Goal: Book appointment/travel/reservation

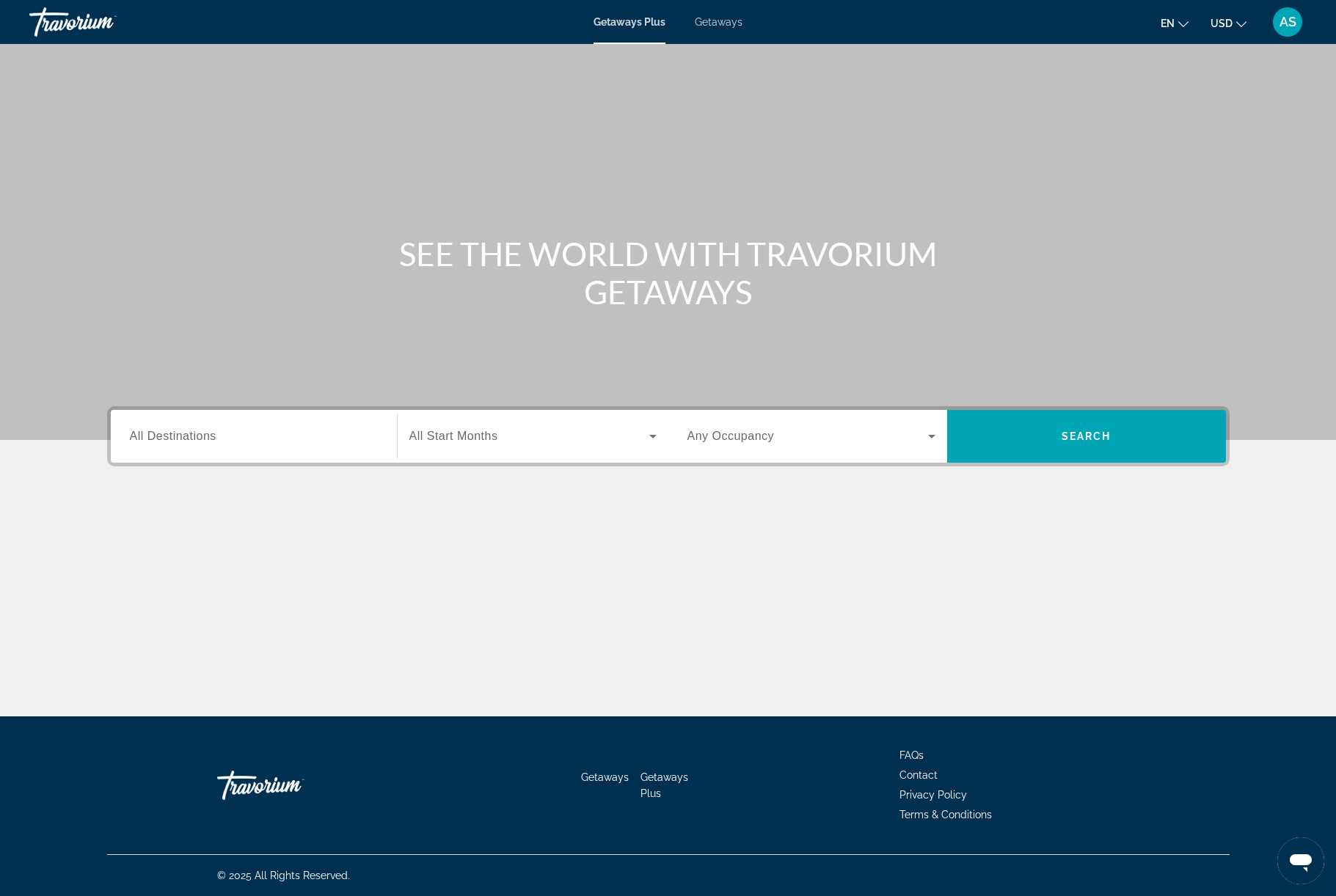
click at [170, 446] on input "Destination All Destinations" at bounding box center [254, 437] width 248 height 17
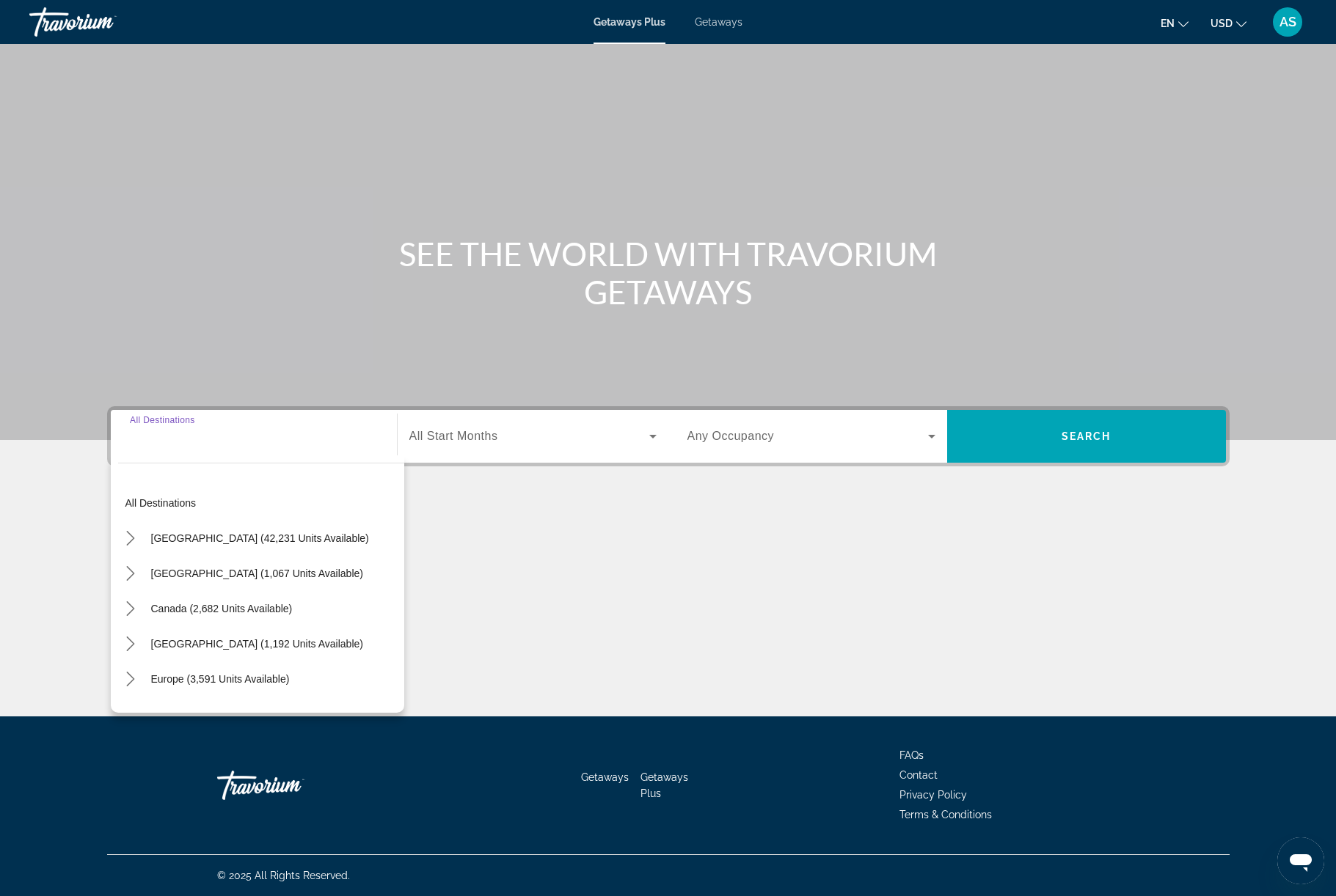
scroll to position [62, 0]
click at [152, 544] on span "[GEOGRAPHIC_DATA] (42,231 units available)" at bounding box center [260, 538] width 218 height 12
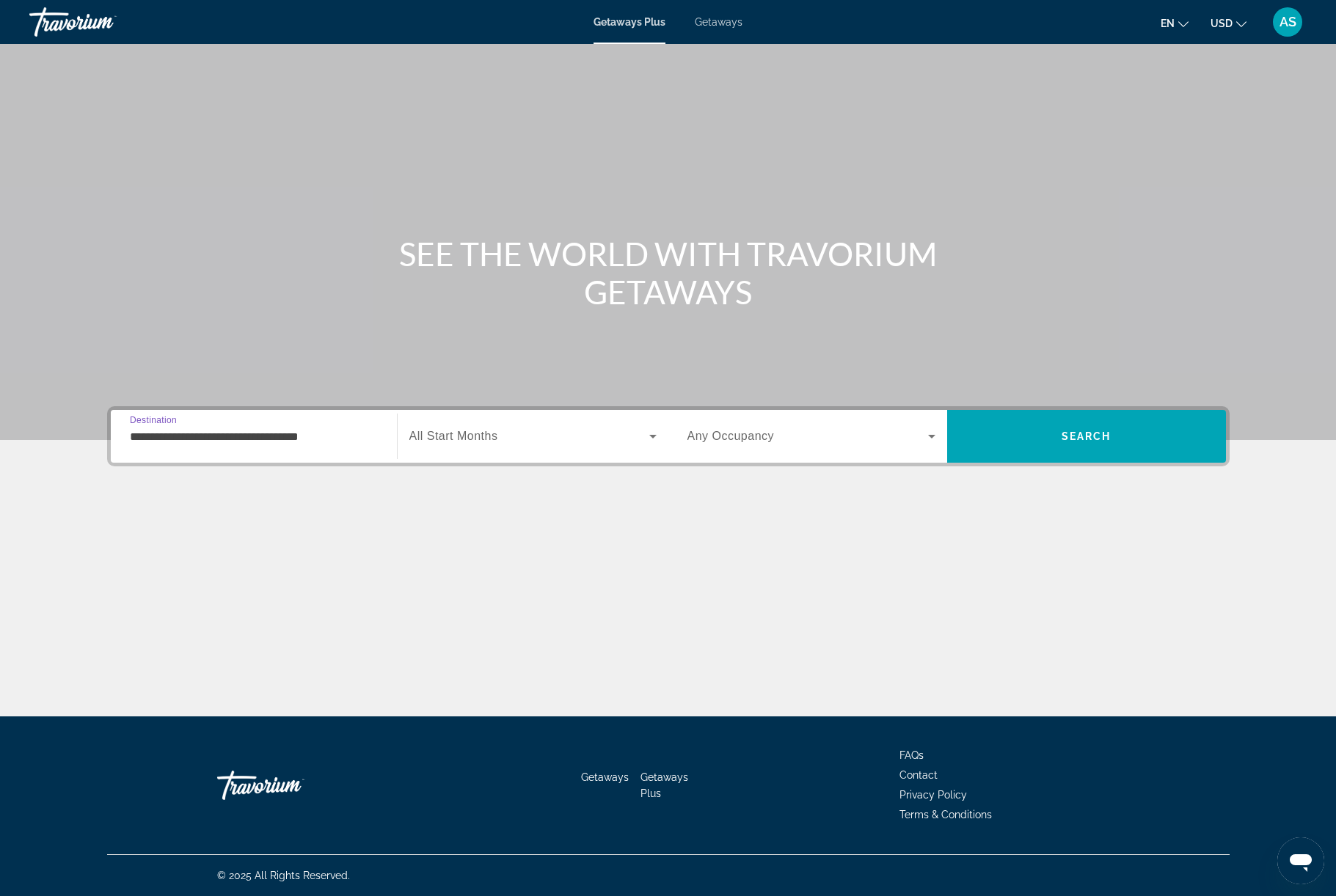
click at [238, 446] on input "**********" at bounding box center [254, 437] width 248 height 17
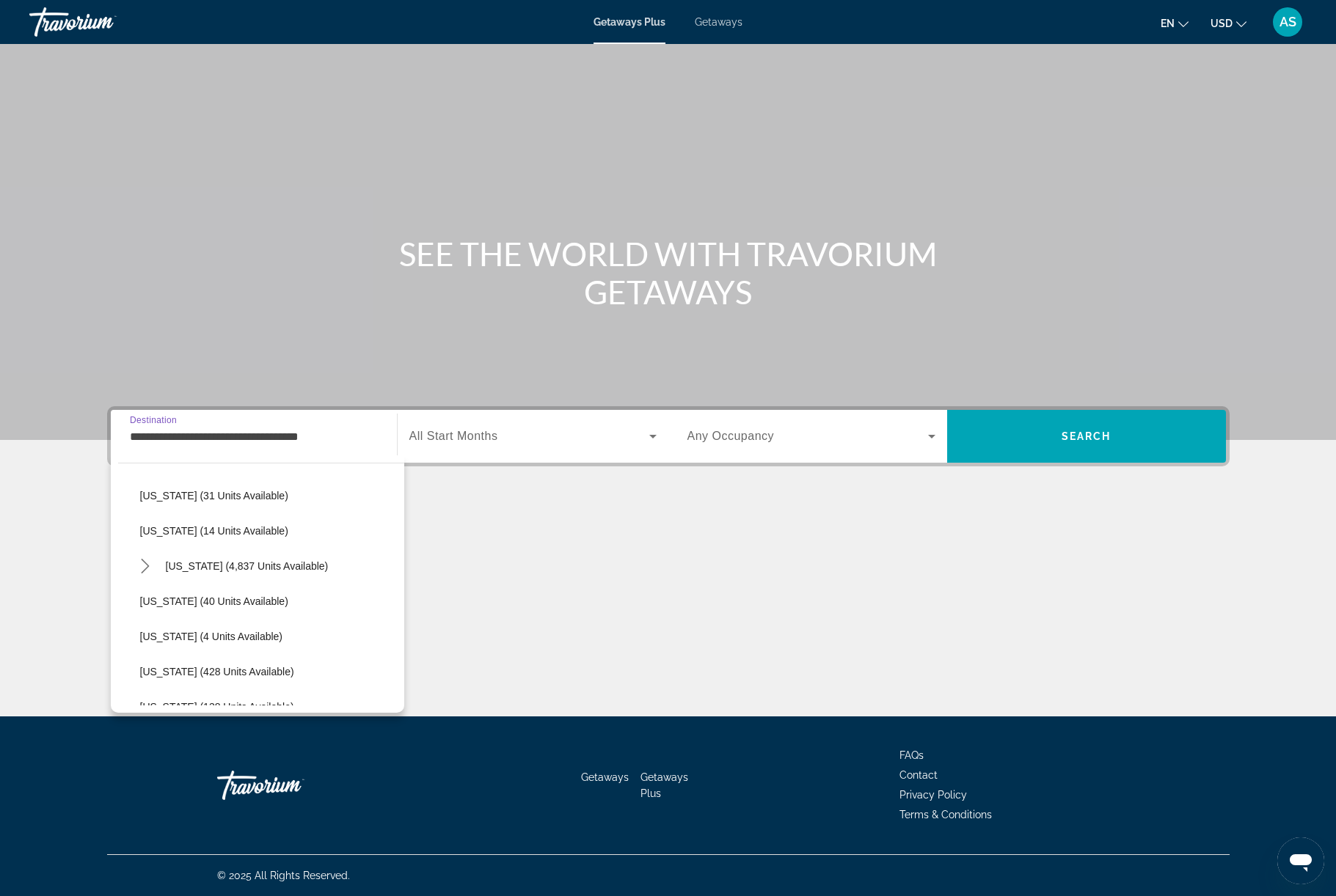
scroll to position [223, 0]
click at [211, 603] on span "[US_STATE] (40 units available)" at bounding box center [215, 596] width 148 height 12
type input "**********"
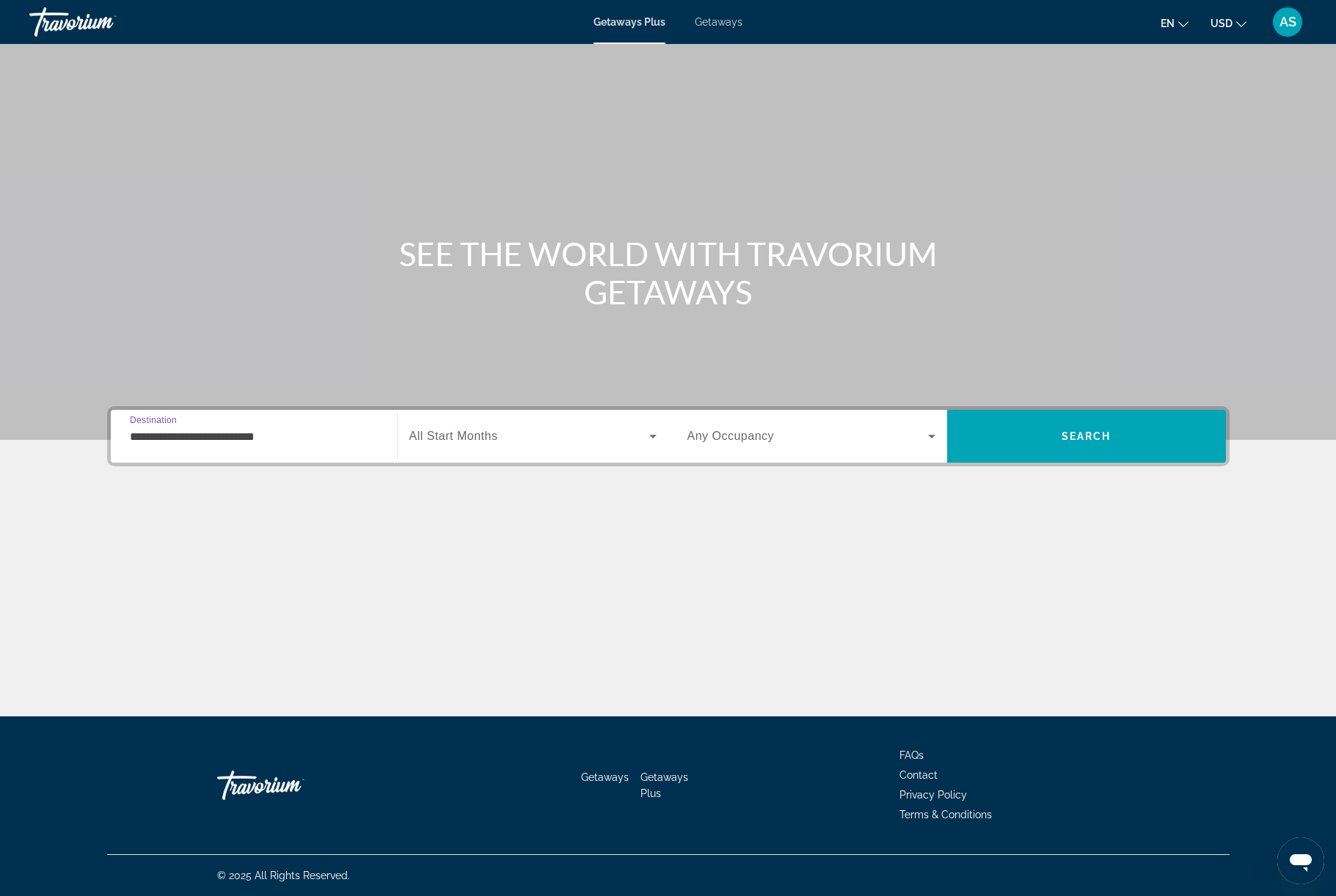
click at [661, 445] on icon "Search widget" at bounding box center [653, 436] width 17 height 17
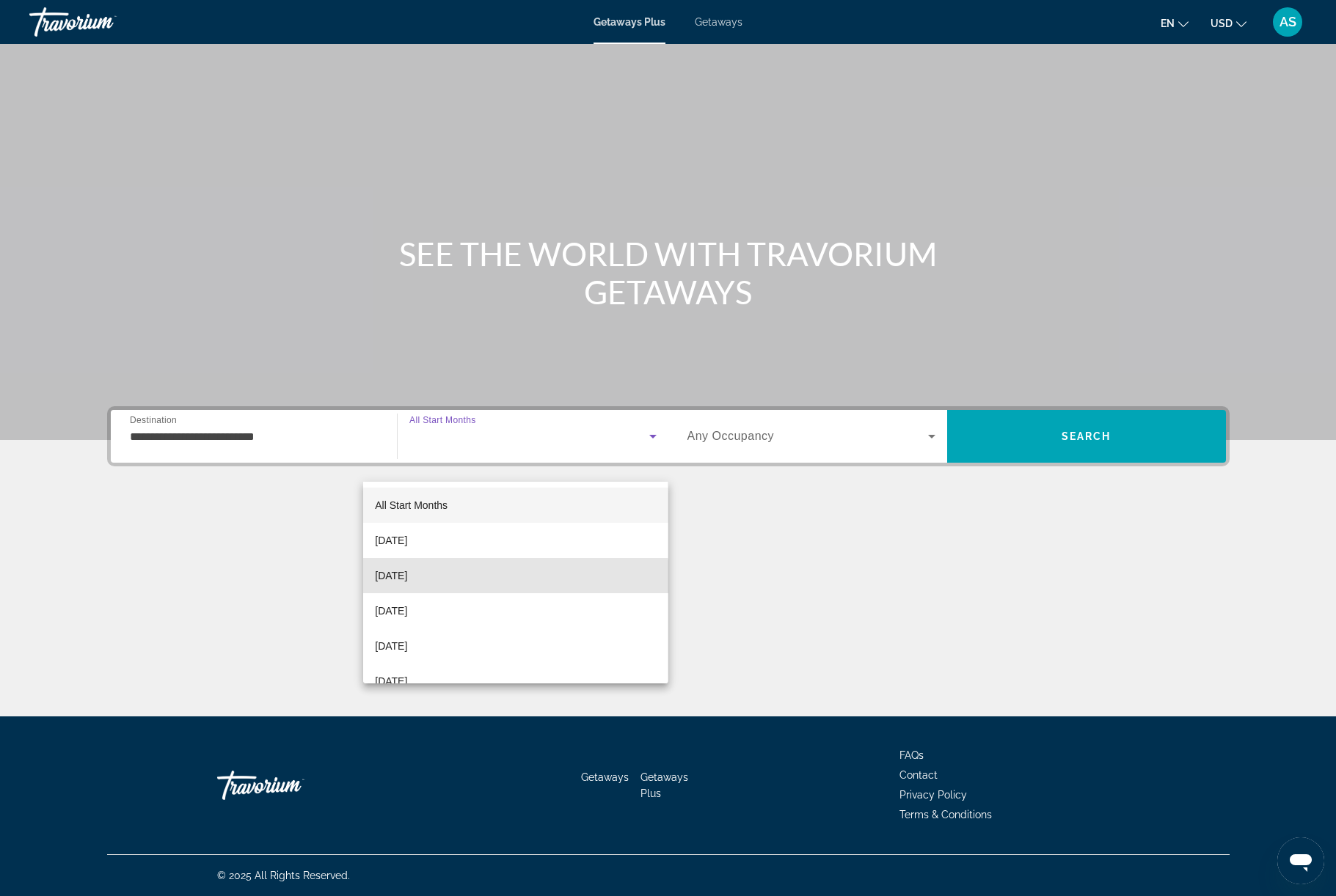
click at [477, 585] on mat-option "[DATE]" at bounding box center [515, 576] width 305 height 35
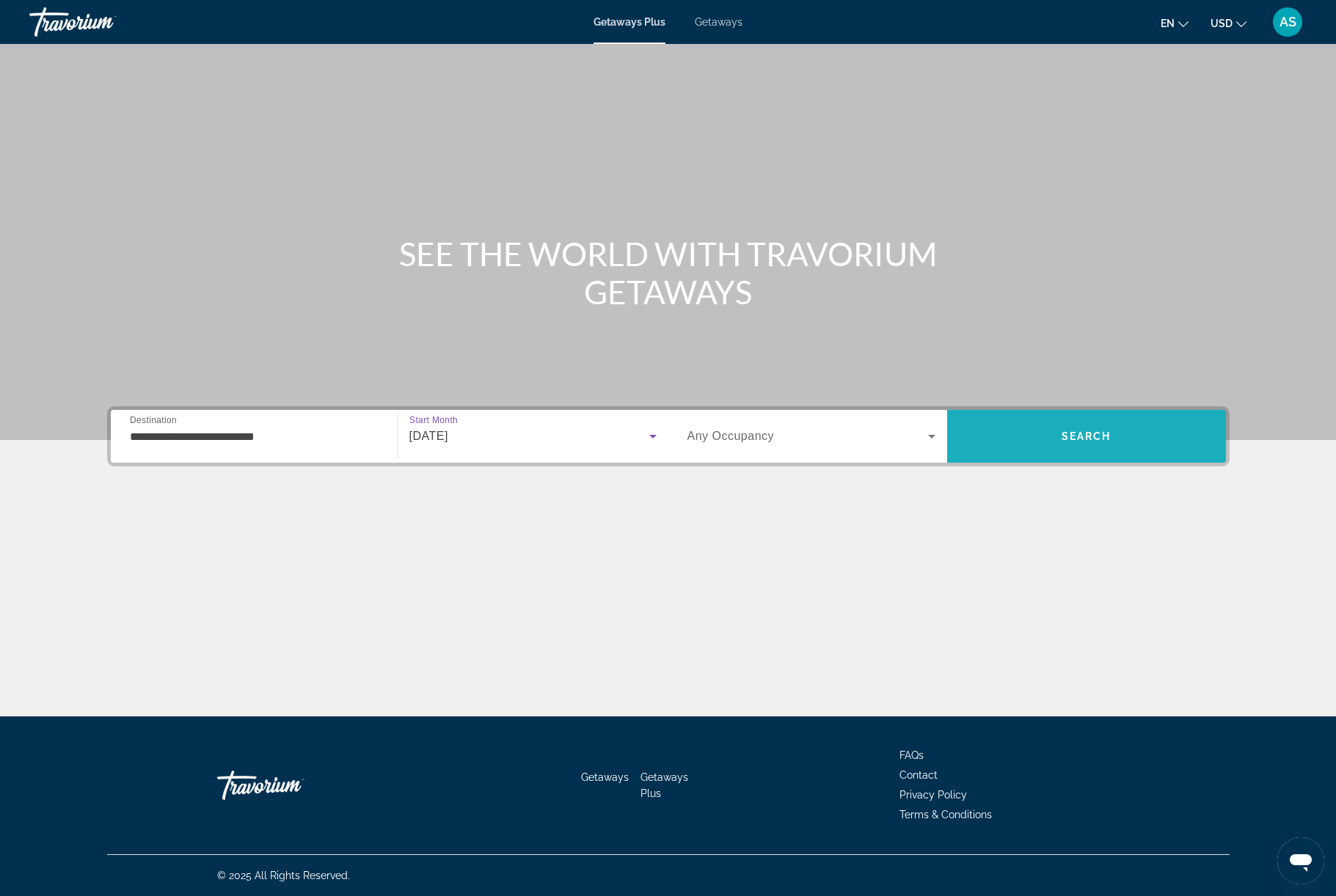
click at [1150, 463] on span "Search" at bounding box center [1086, 436] width 279 height 53
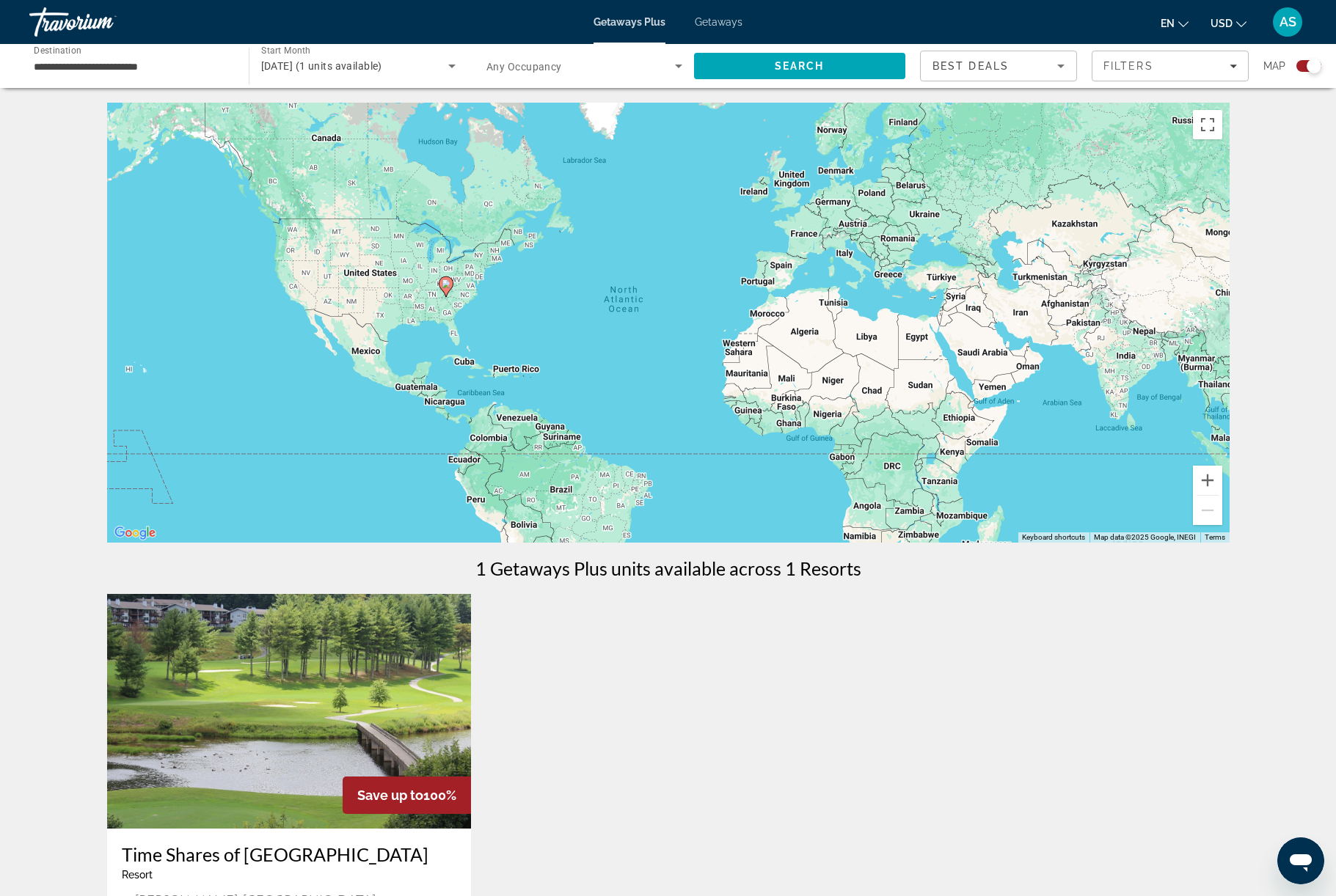
click at [743, 28] on span "Getaways" at bounding box center [719, 21] width 47 height 12
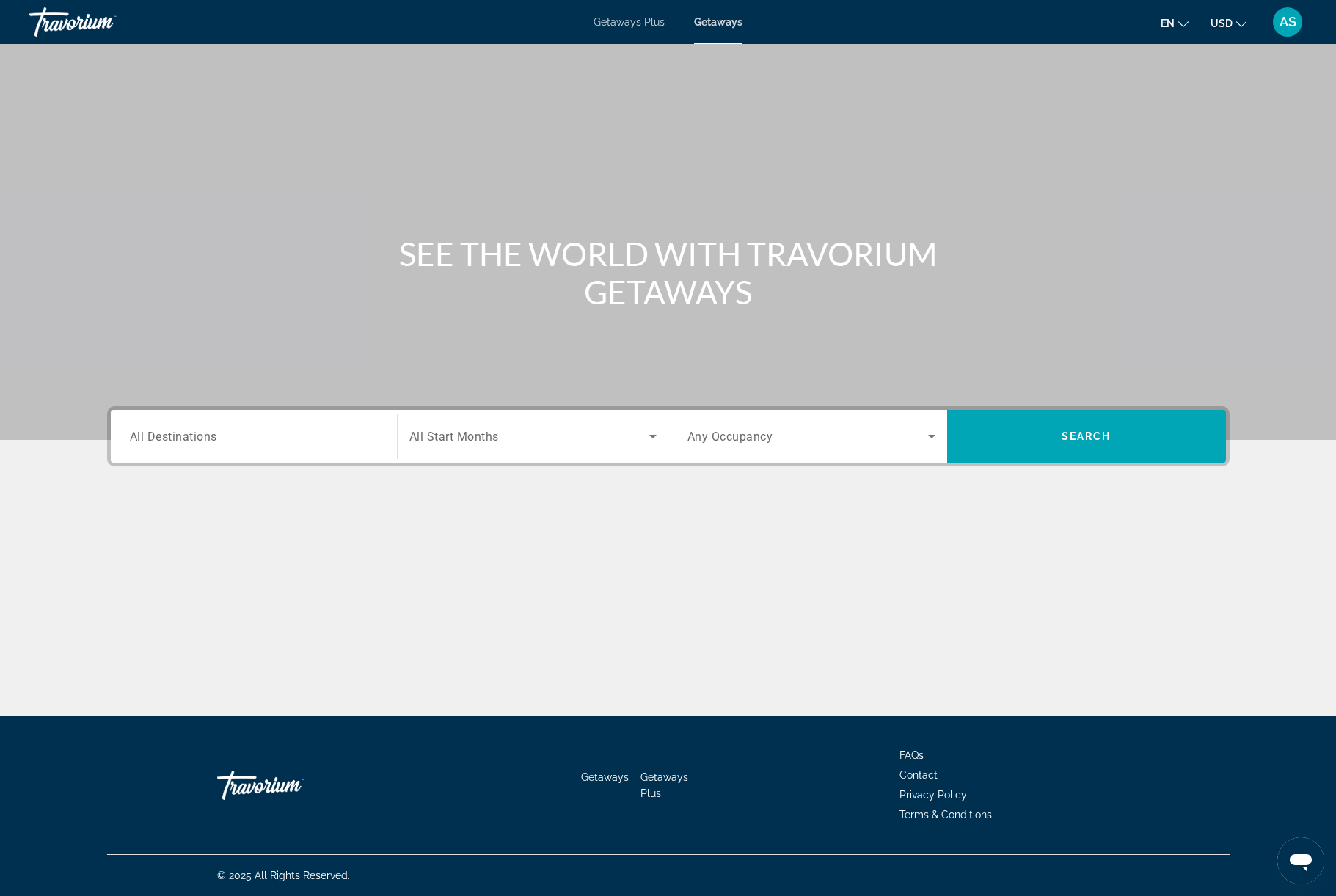
click at [231, 446] on input "Destination All Destinations" at bounding box center [254, 437] width 248 height 17
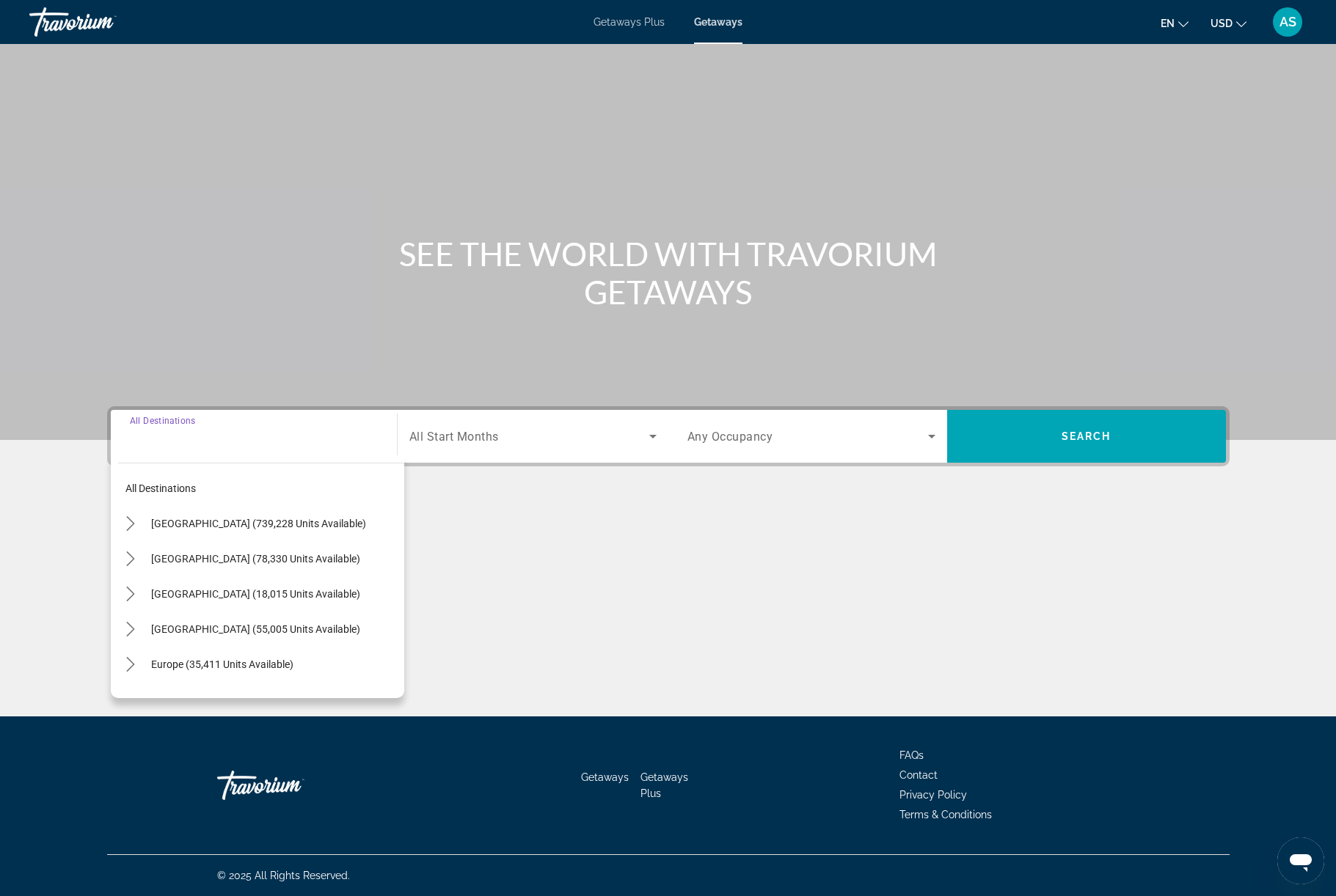
scroll to position [62, 0]
click at [144, 541] on span "Select destination: United States (739,228 units available)" at bounding box center [274, 524] width 260 height 35
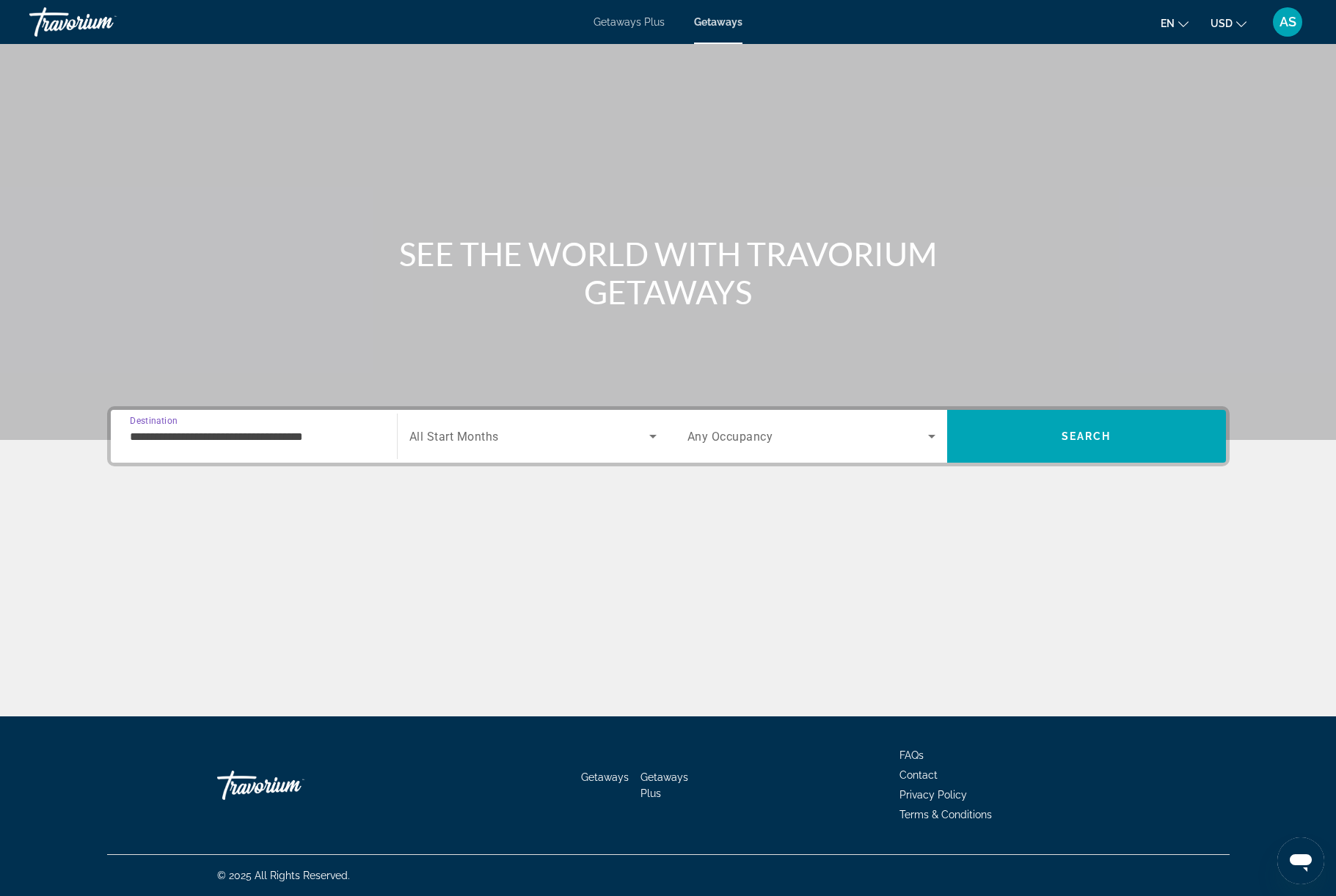
click at [148, 446] on input "**********" at bounding box center [254, 437] width 248 height 17
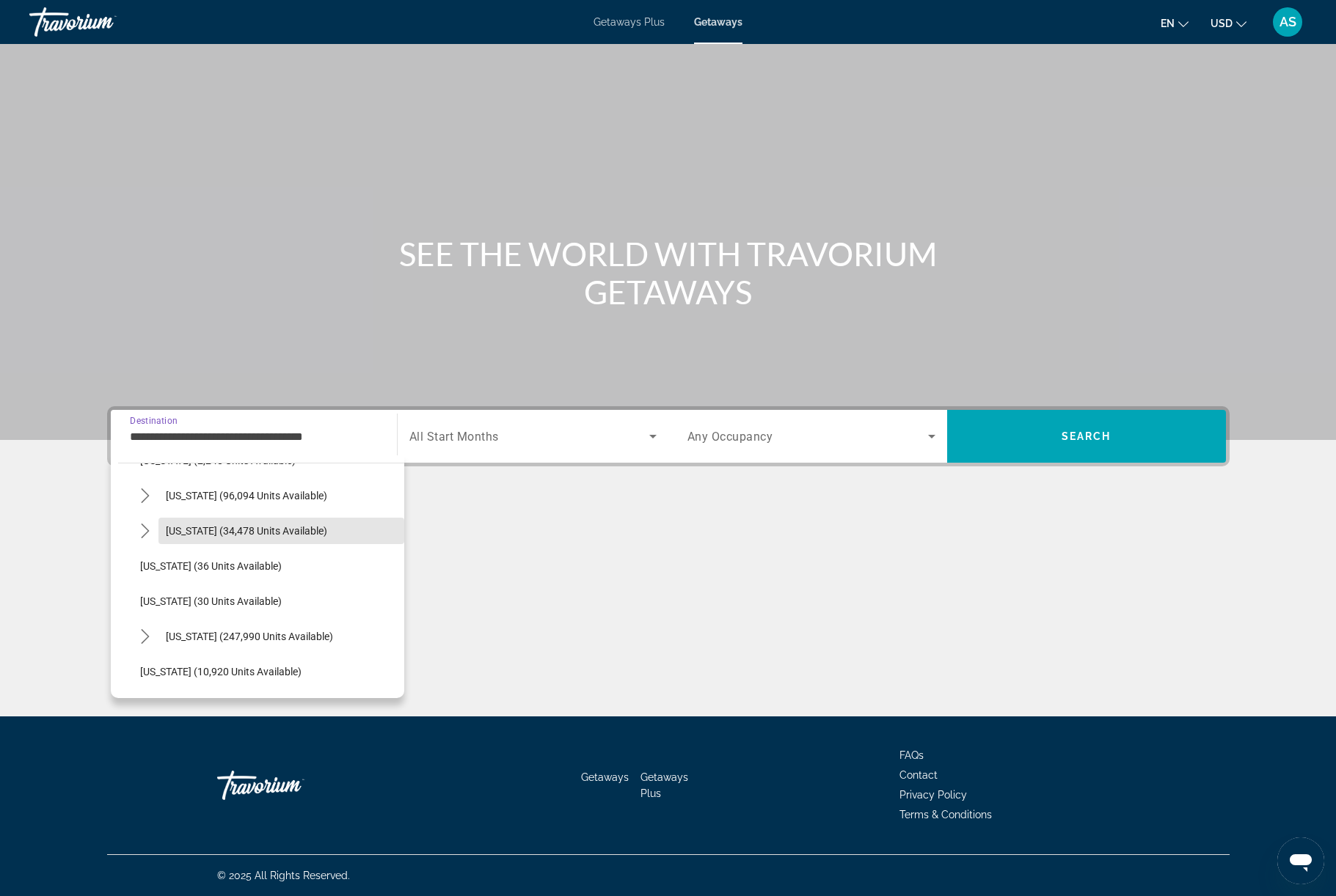
scroll to position [140, 0]
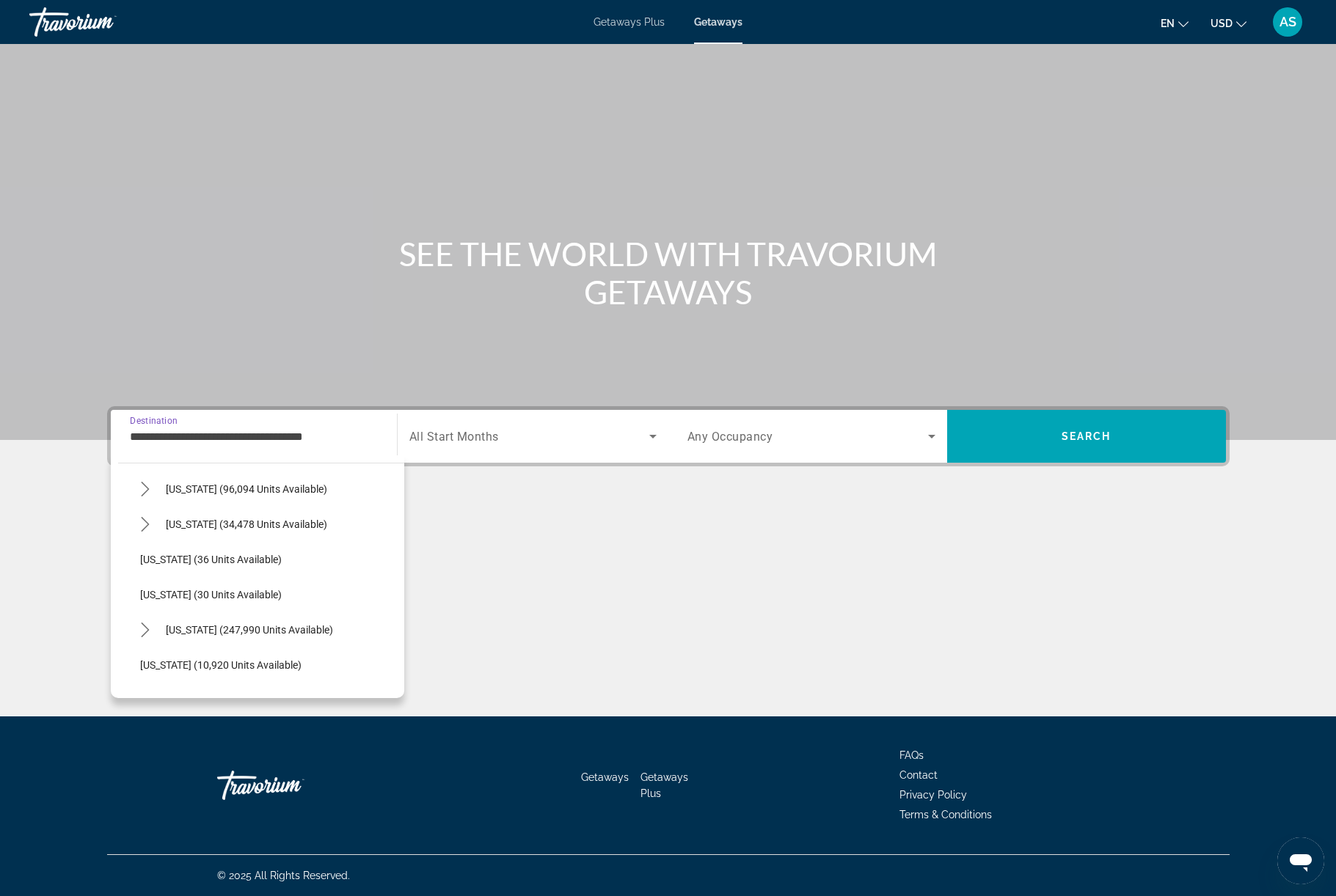
click at [140, 671] on span "[US_STATE] (10,920 units available)" at bounding box center [221, 665] width 162 height 12
type input "**********"
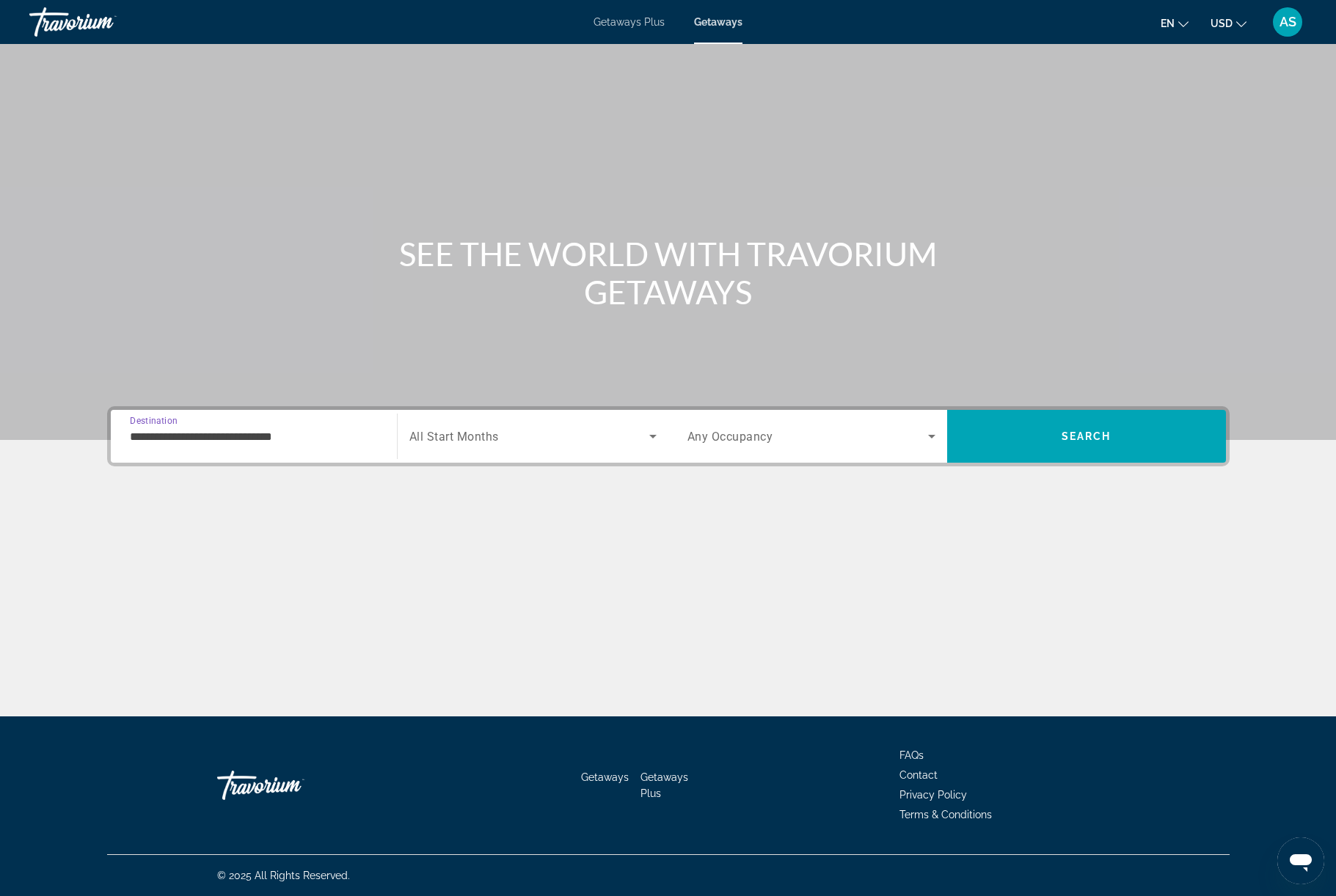
click at [610, 445] on span "Search widget" at bounding box center [530, 436] width 240 height 17
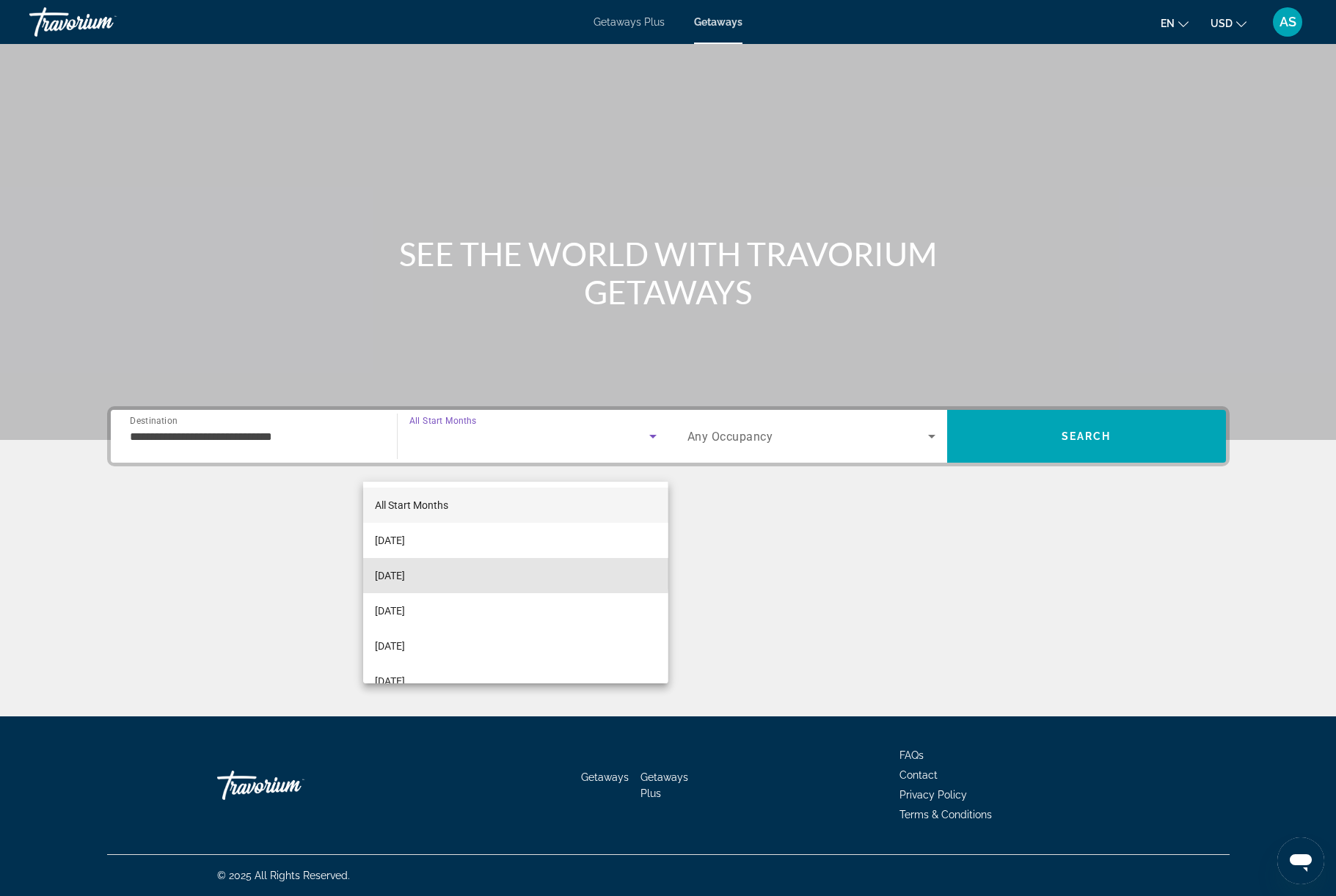
click at [462, 572] on mat-option "[DATE]" at bounding box center [515, 576] width 305 height 35
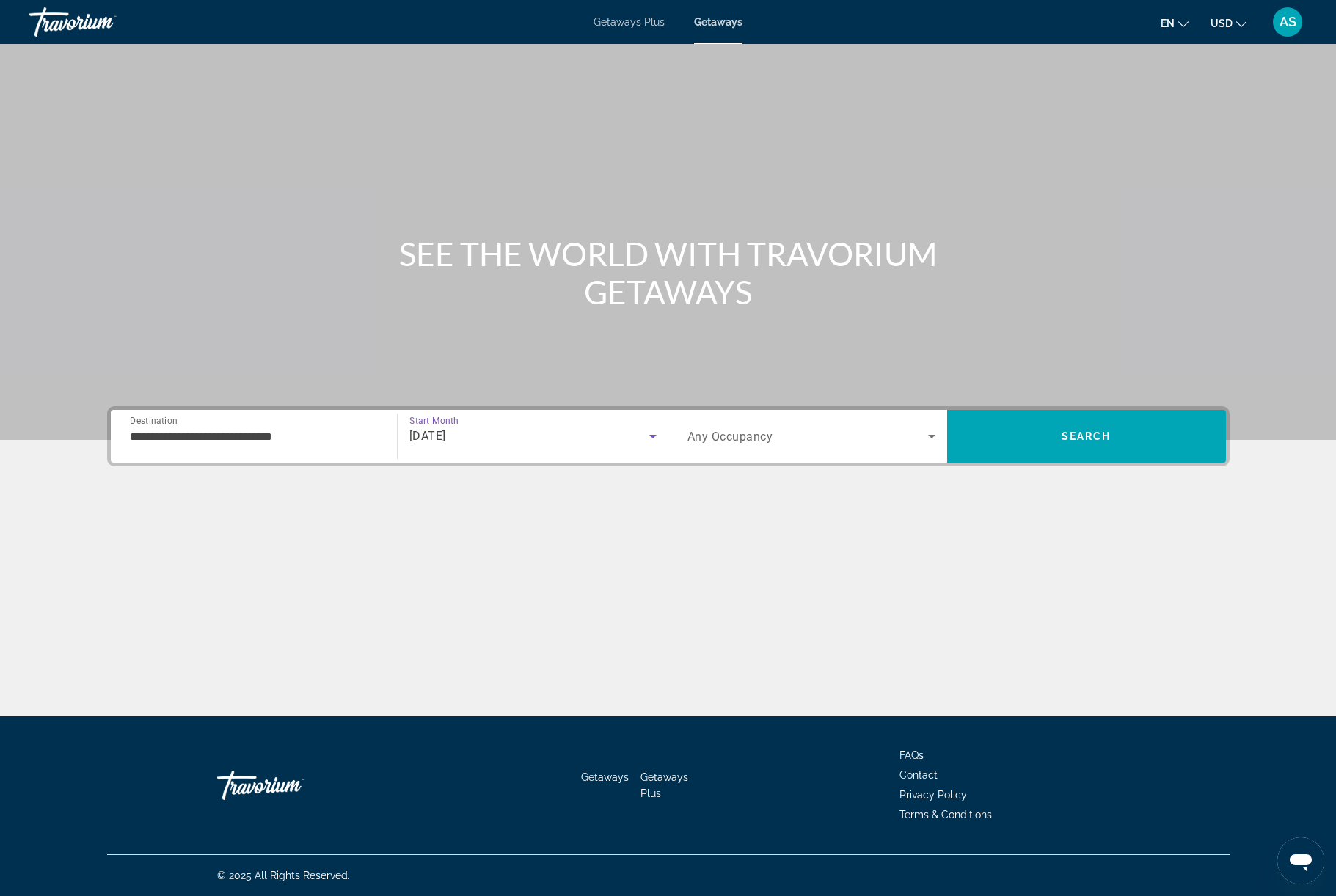
click at [1144, 454] on span "Search" at bounding box center [1086, 436] width 279 height 35
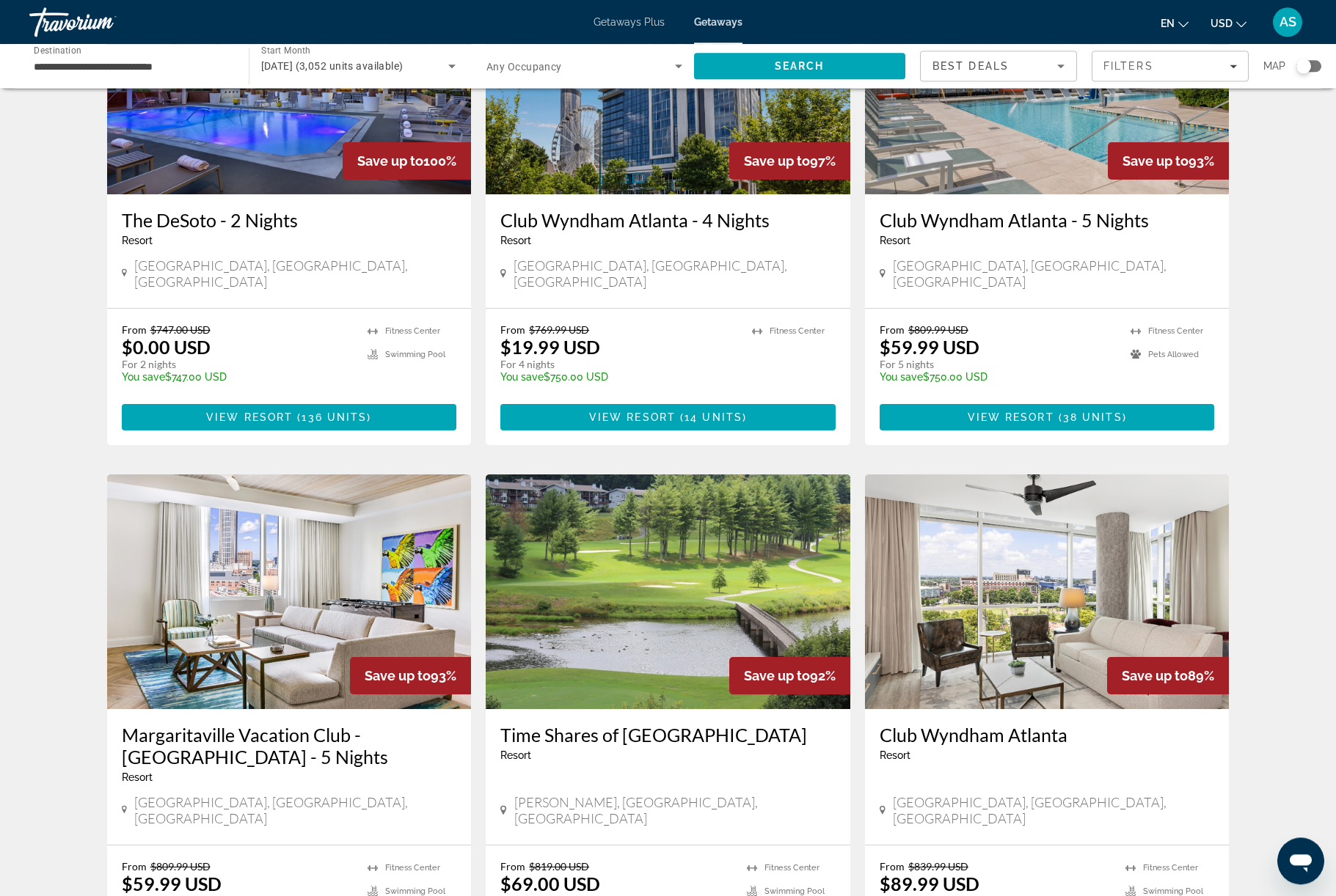
scroll to position [717, 0]
click at [1162, 193] on img "Main content" at bounding box center [1047, 77] width 365 height 235
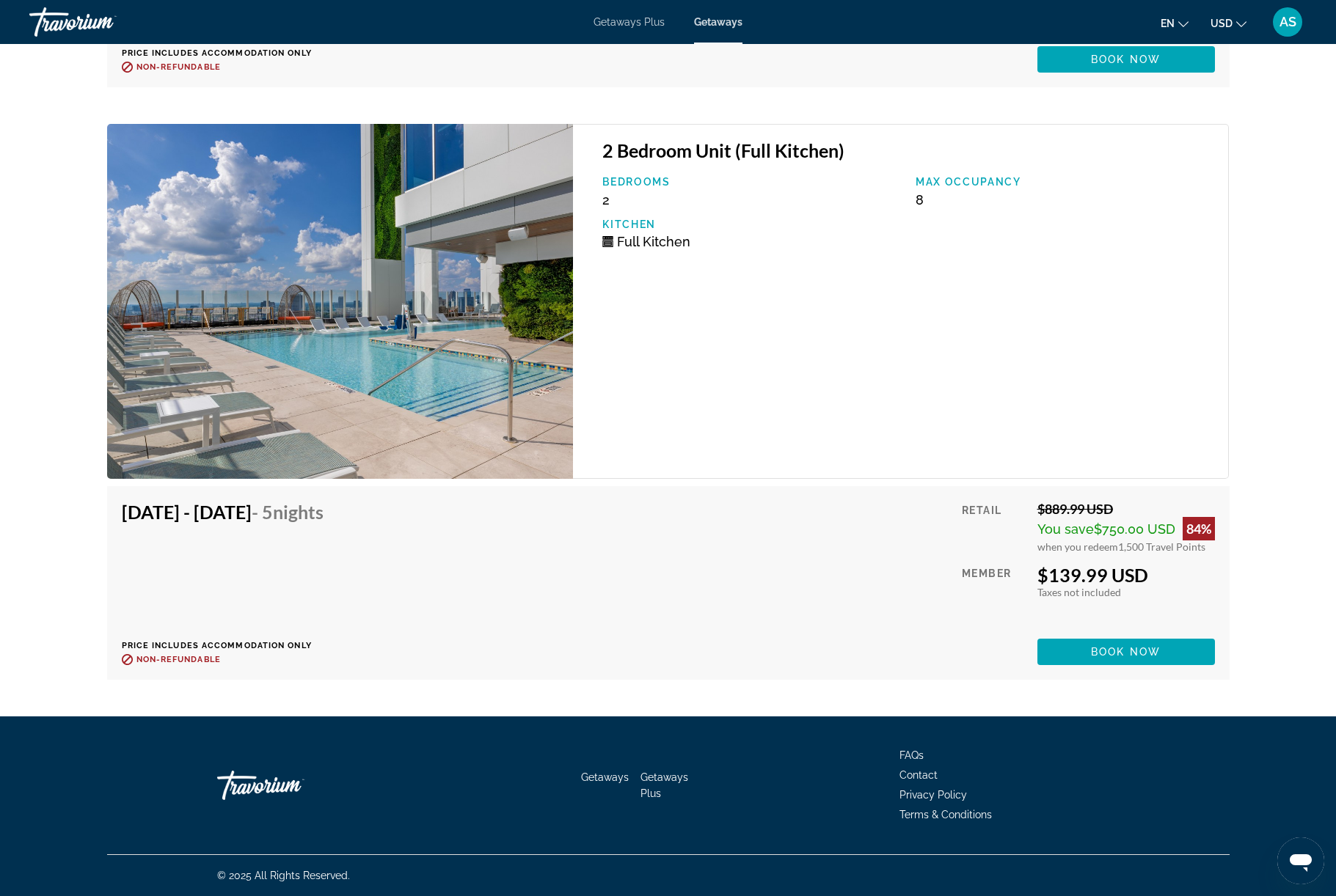
scroll to position [6215, 0]
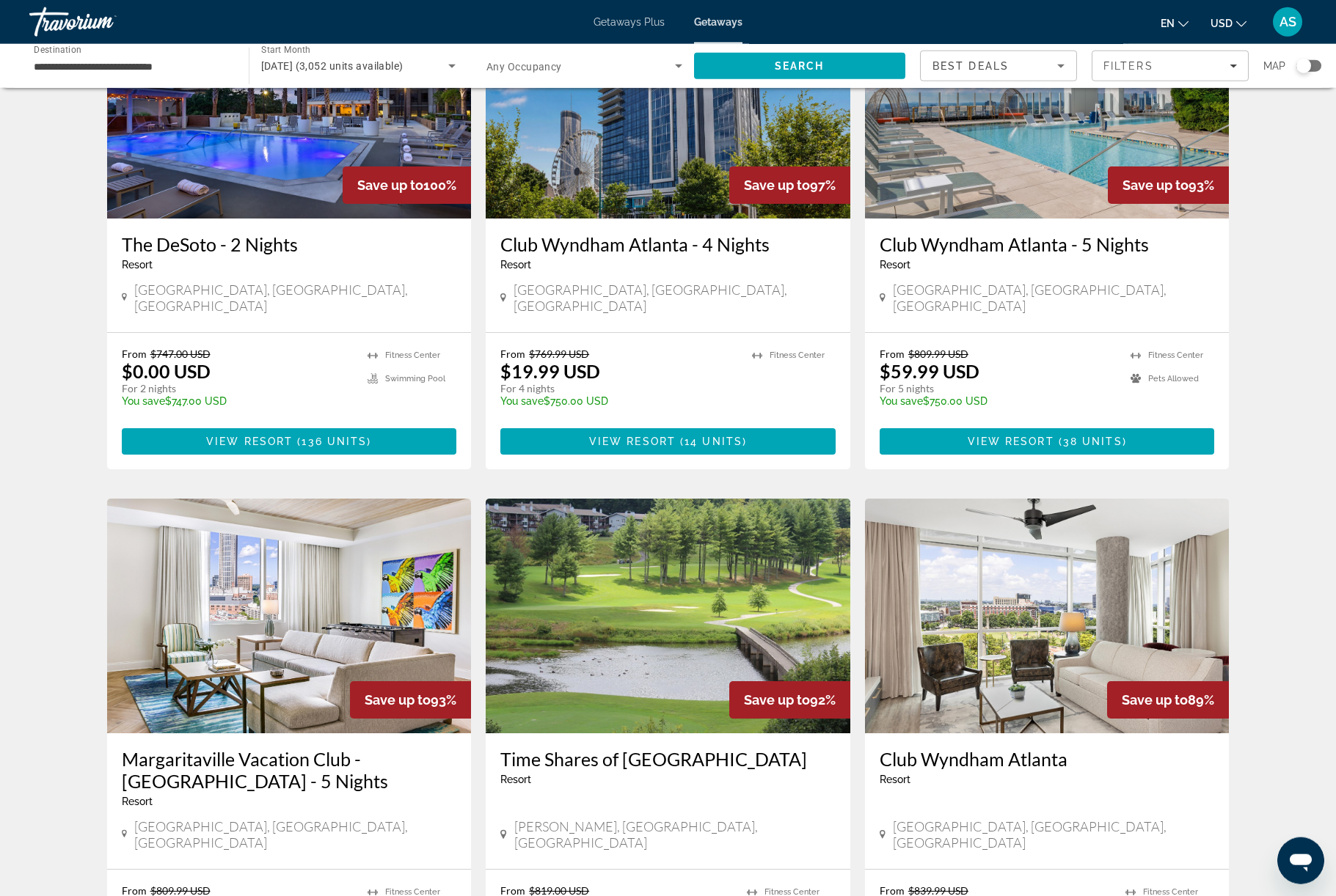
scroll to position [693, 0]
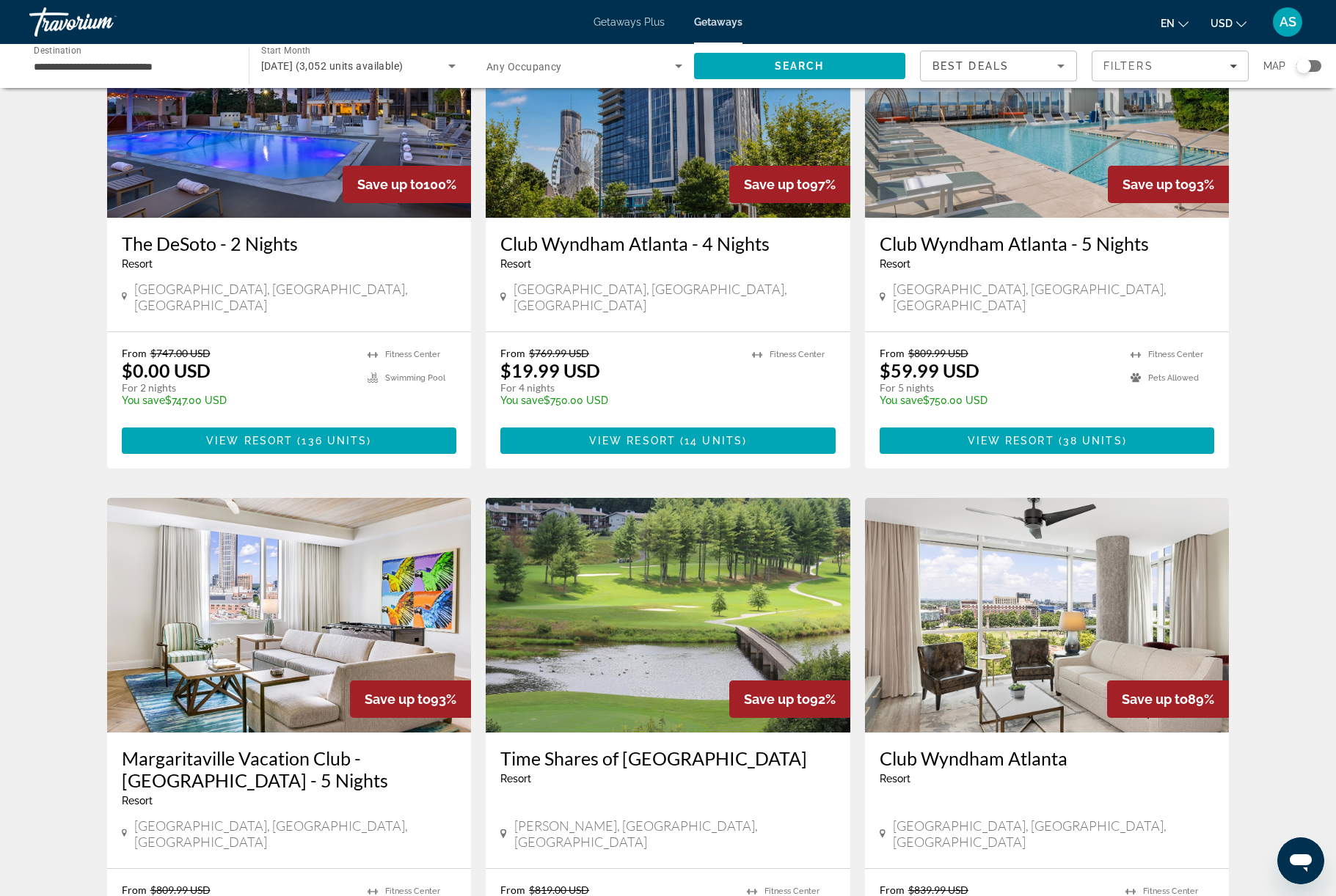
click at [699, 458] on span "Main content" at bounding box center [668, 441] width 335 height 35
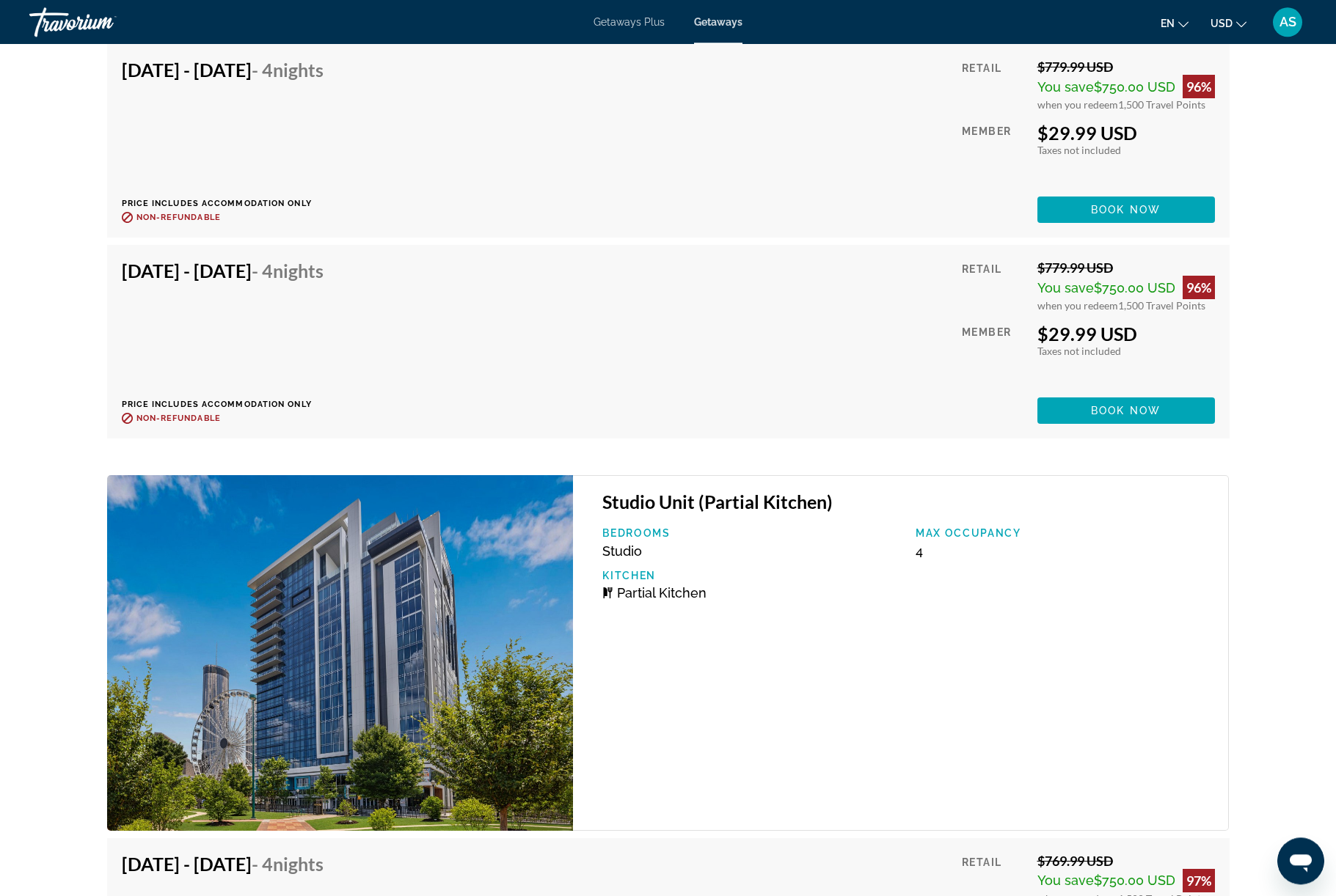
scroll to position [3276, 0]
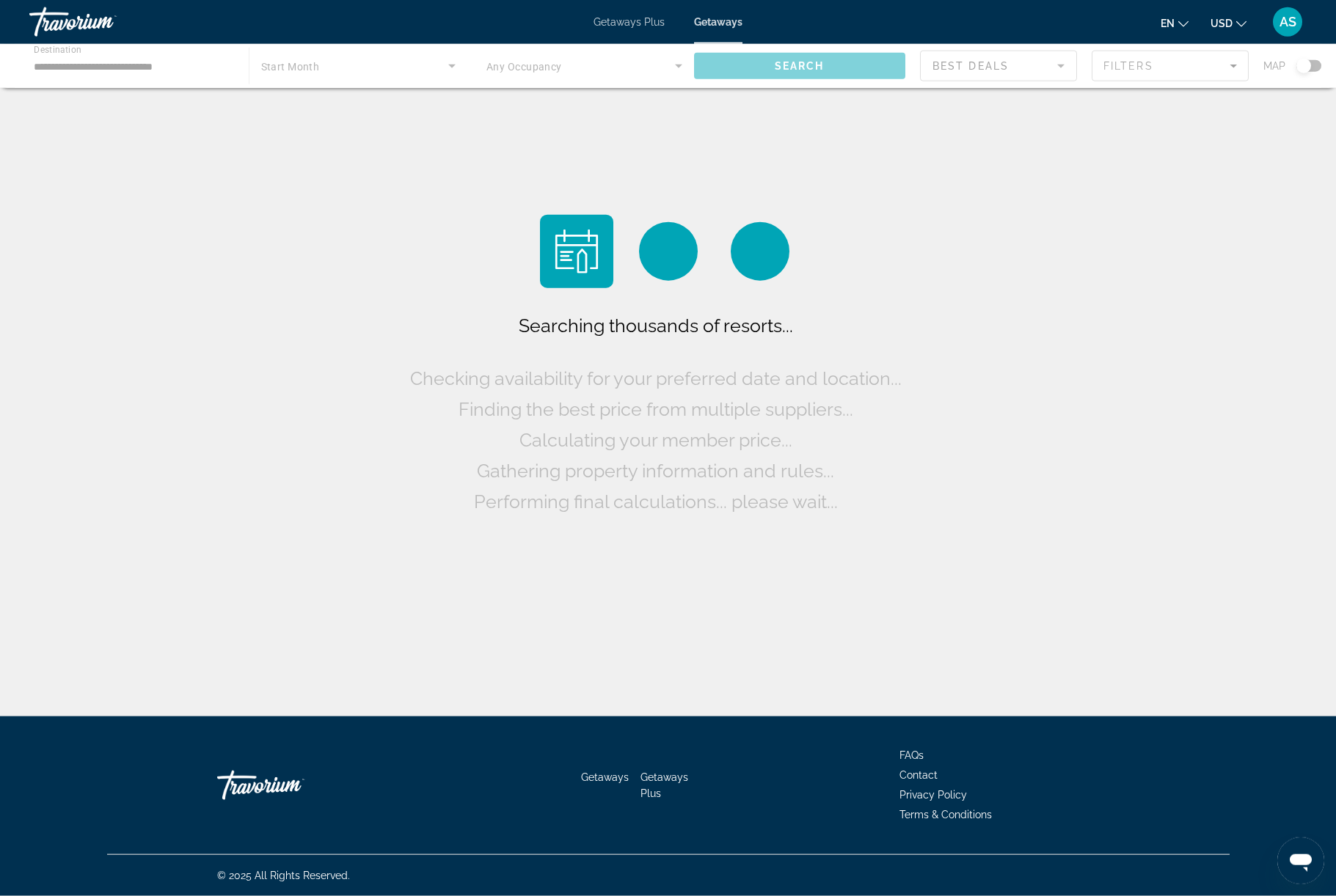
scroll to position [62, 0]
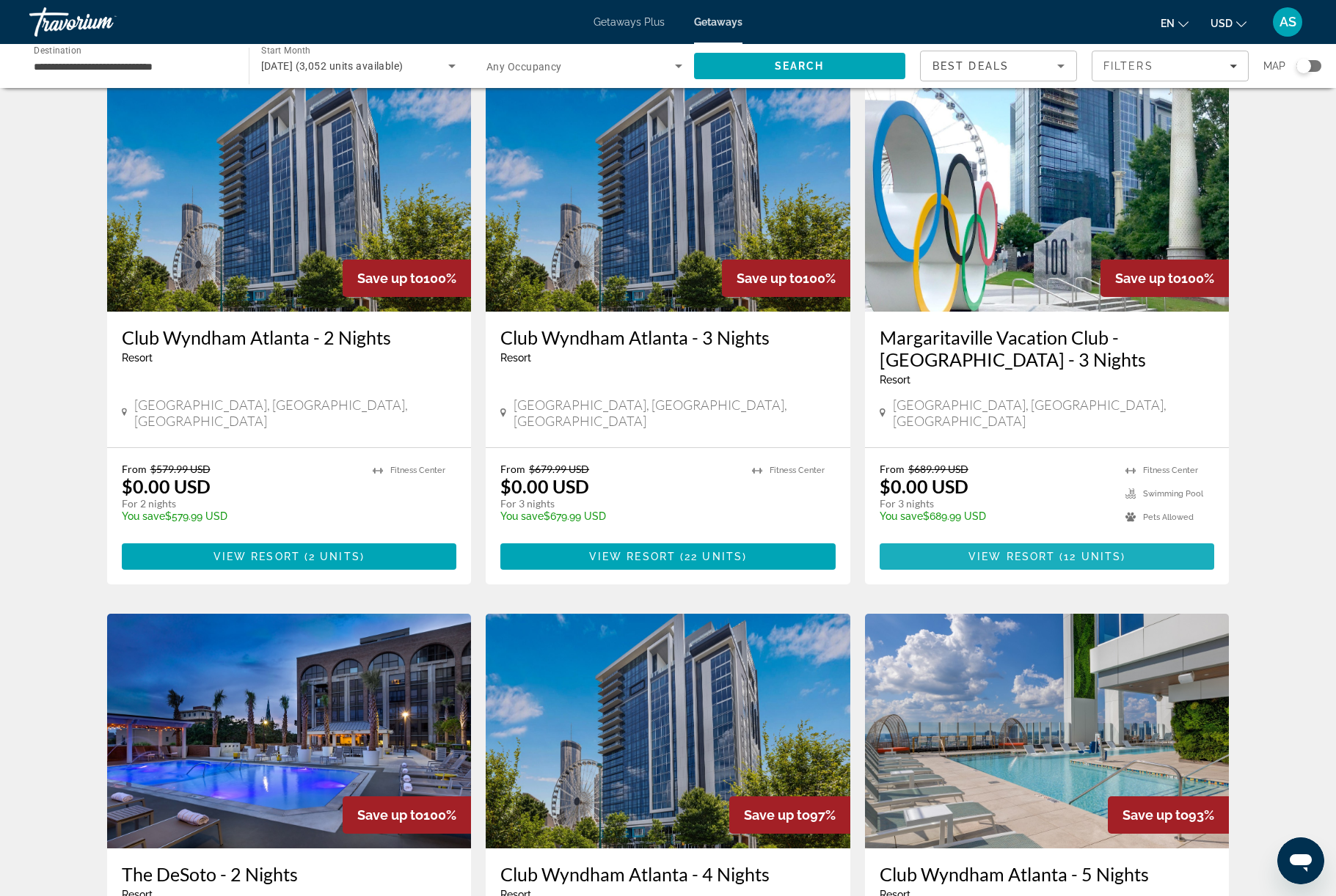
click at [1173, 574] on span "Main content" at bounding box center [1047, 556] width 335 height 35
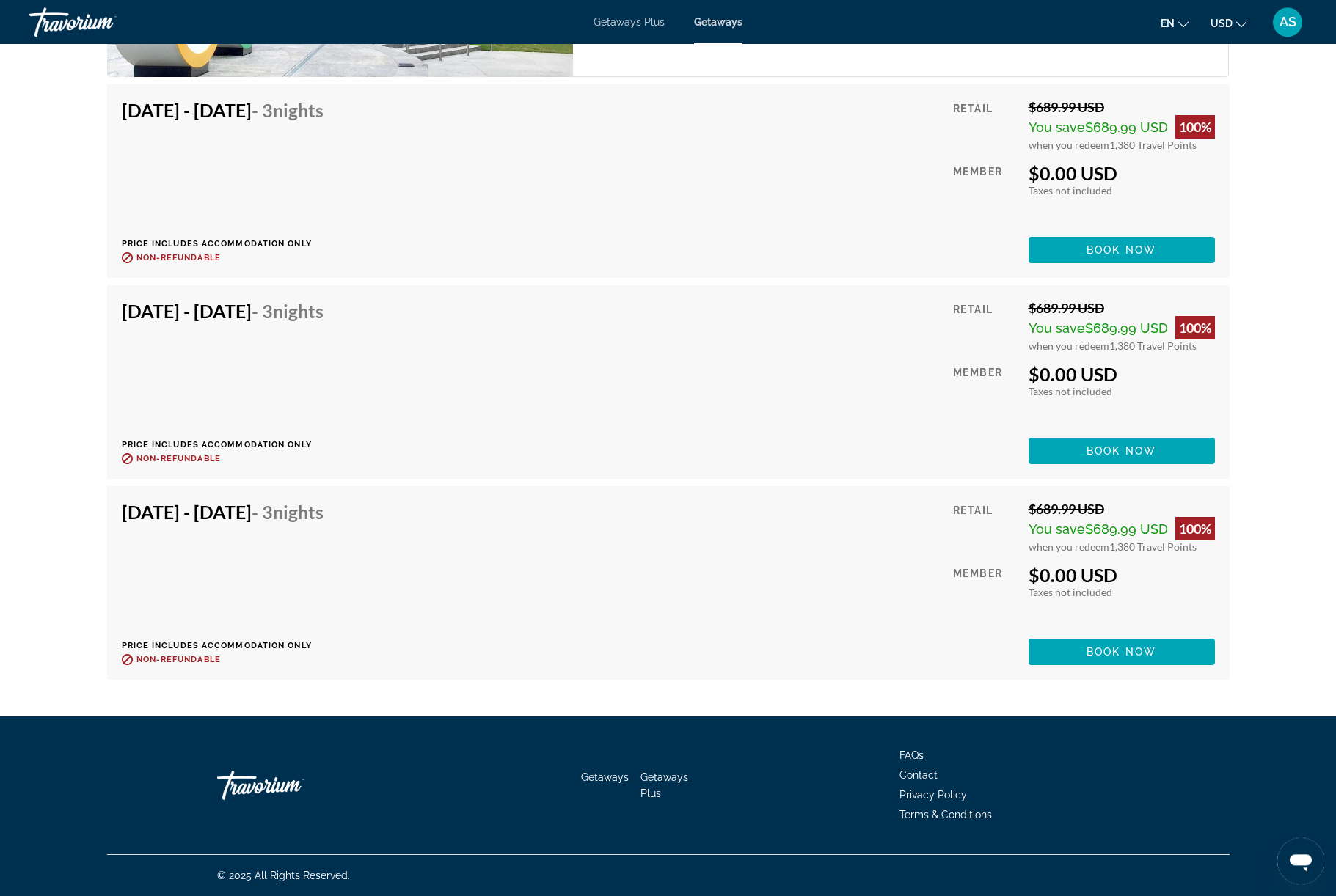
scroll to position [3570, 0]
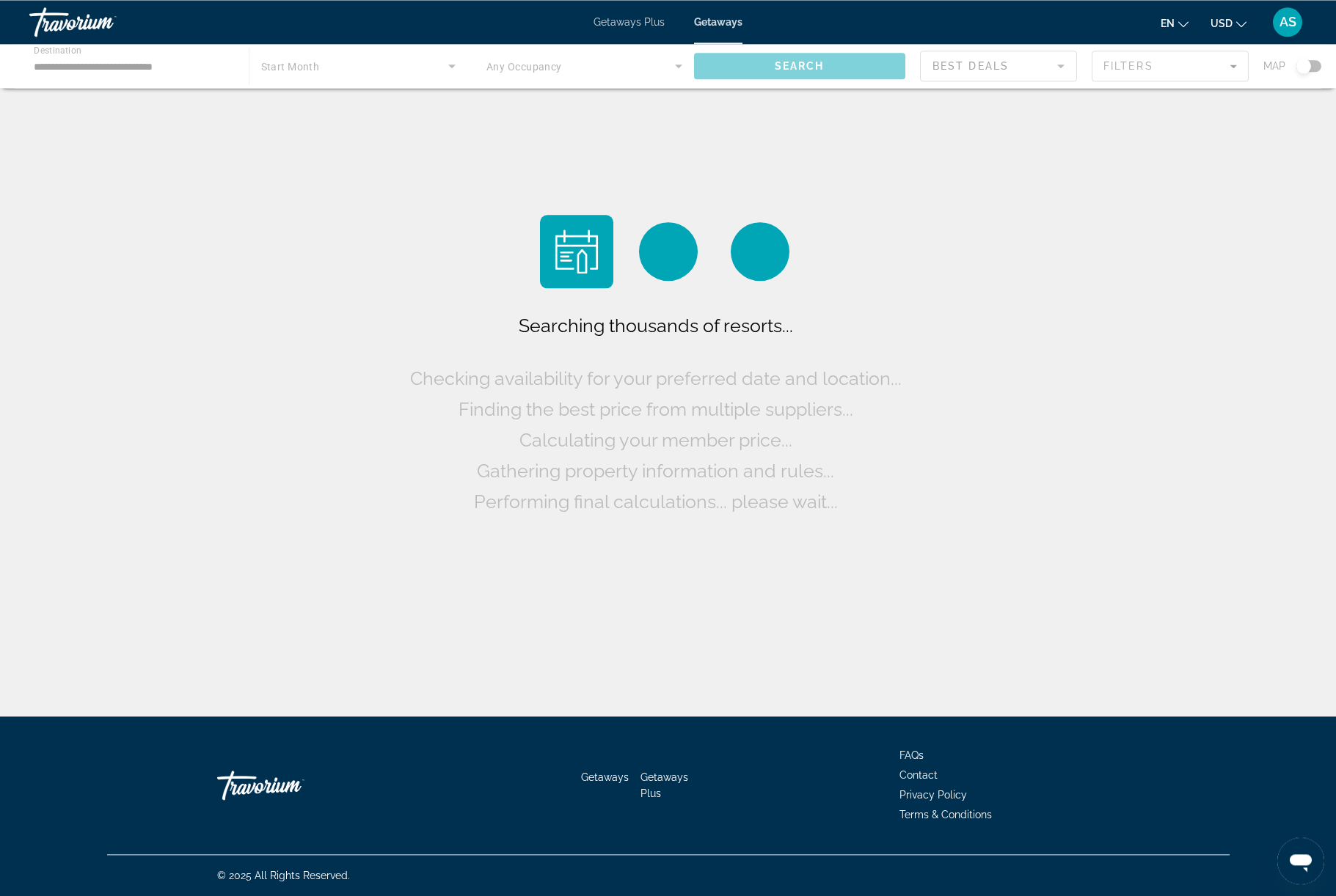
scroll to position [62, 0]
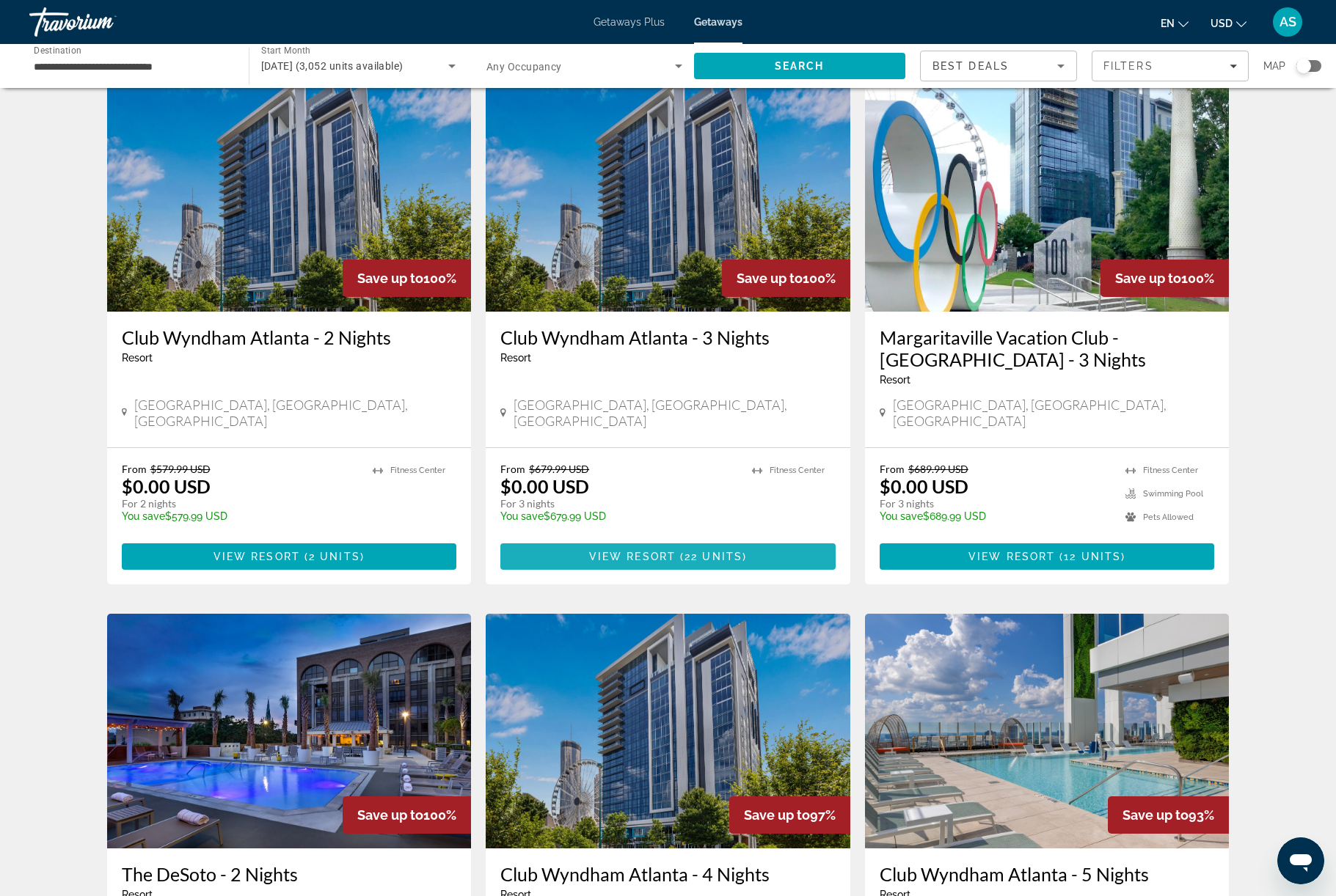
click at [654, 574] on span "Main content" at bounding box center [668, 556] width 335 height 35
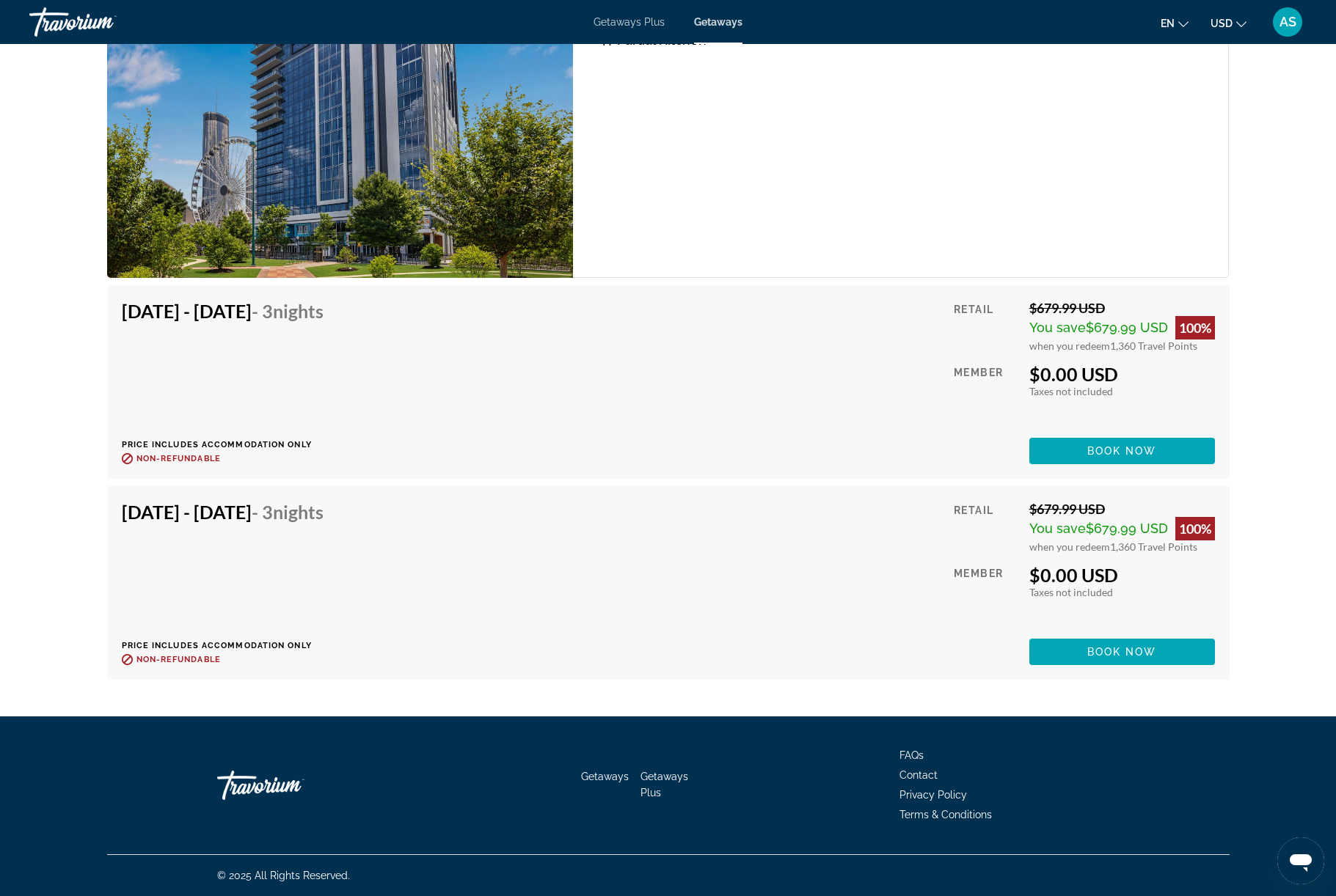
scroll to position [4832, 0]
